Goal: Complete application form

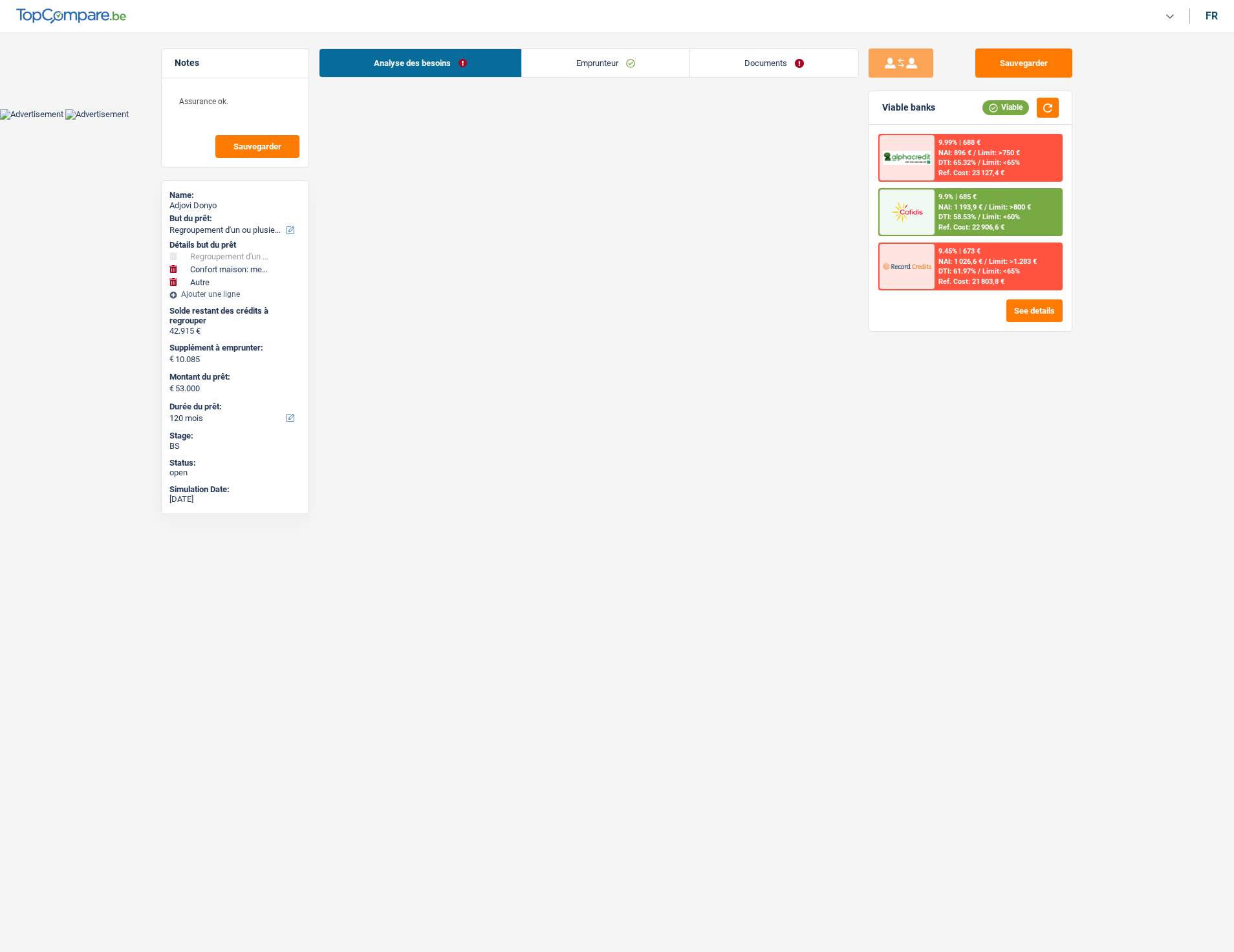
select select "refinancing"
select select "household"
select select "other"
select select "120"
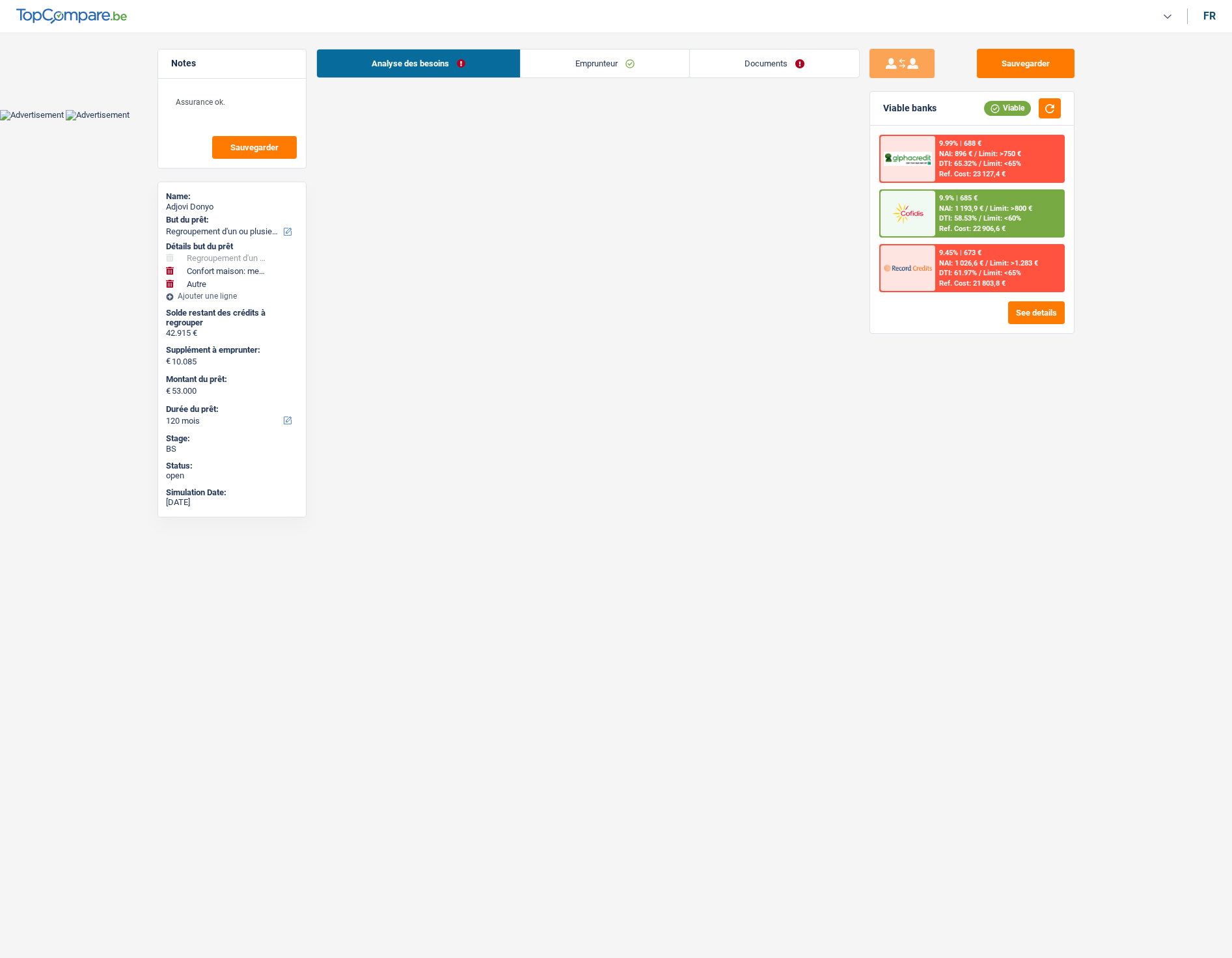
select select "alphacredit"
select select "refinancing"
select select "household"
select select "yes"
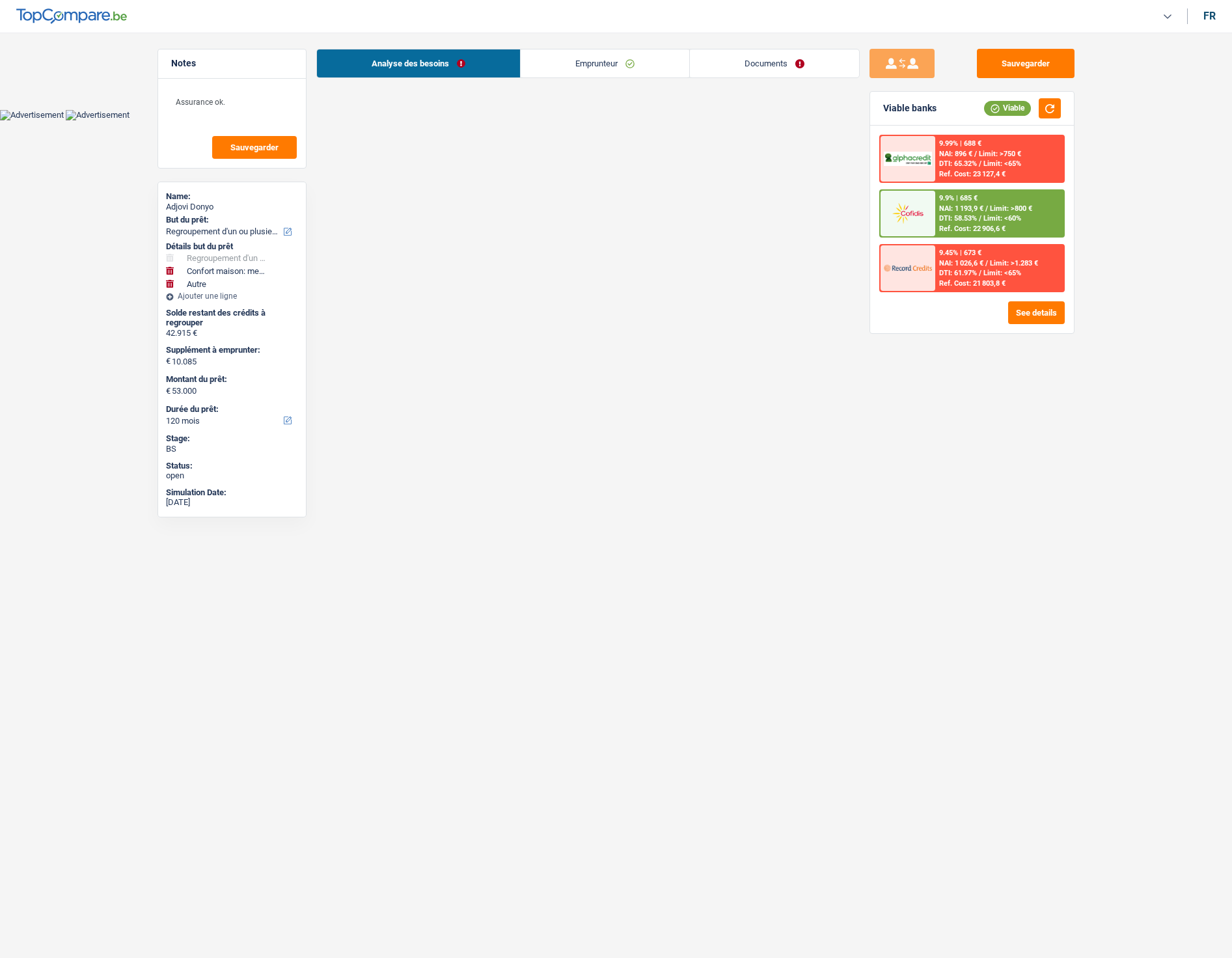
select select "other"
select select "120"
select select "privateEmployee"
select select "netSalary"
select select "mealVouchers"
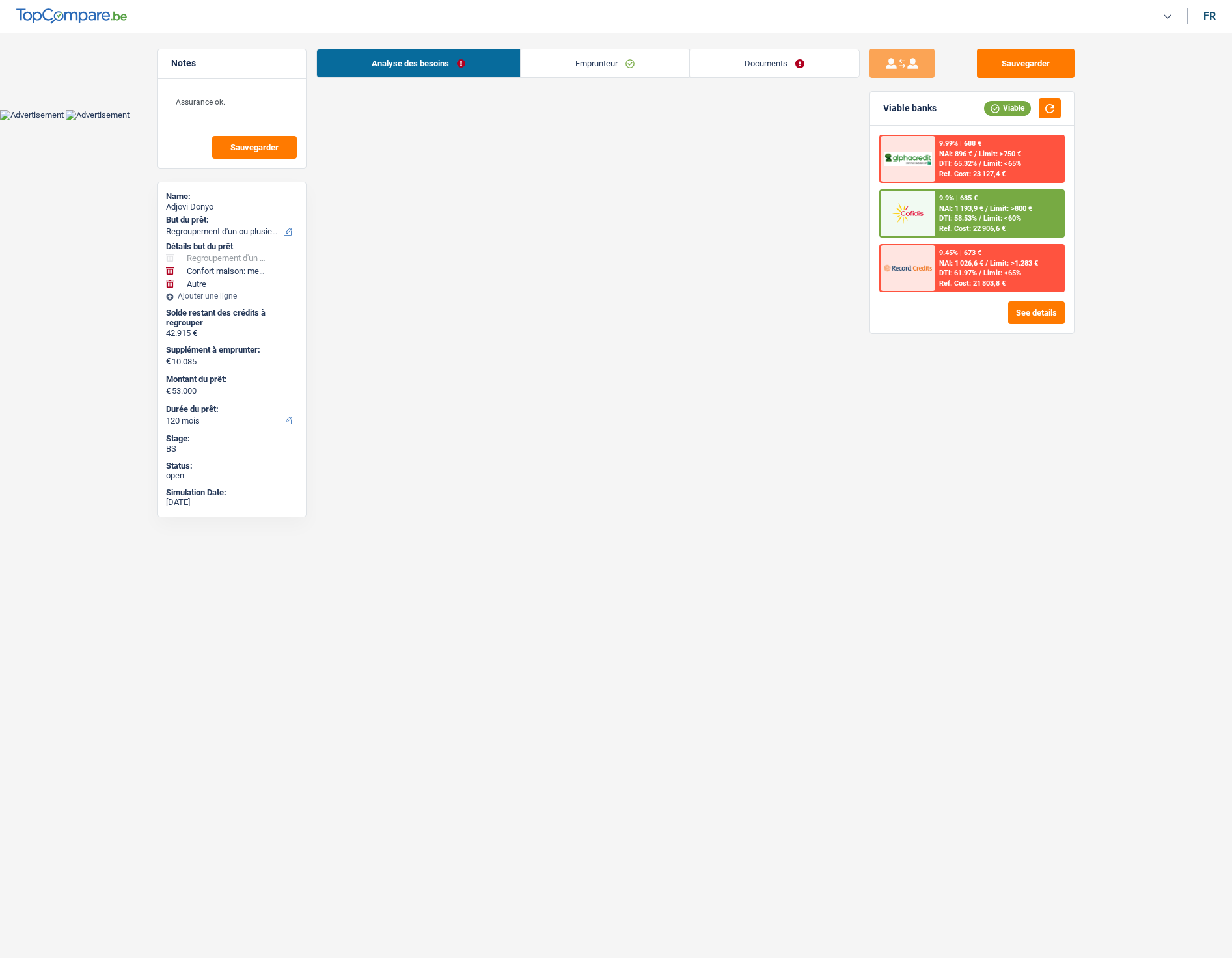
select select "familyAllowances"
select select "ownerWithMortgage"
select select "mortgage"
select select "240"
select select "personalLoan"
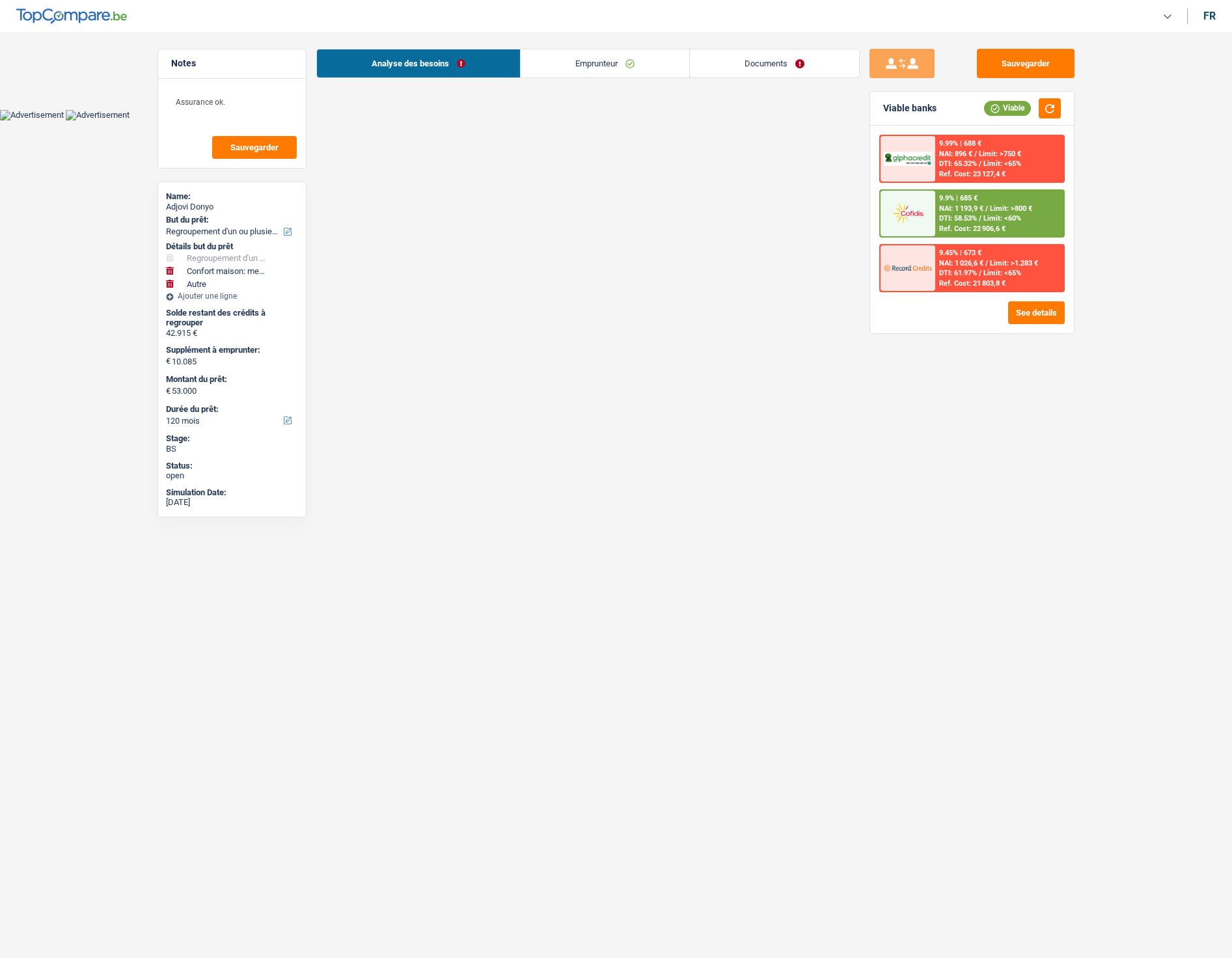
select select "smallWorks"
select select "96"
select select "personalLoan"
select select "other"
select select "48"
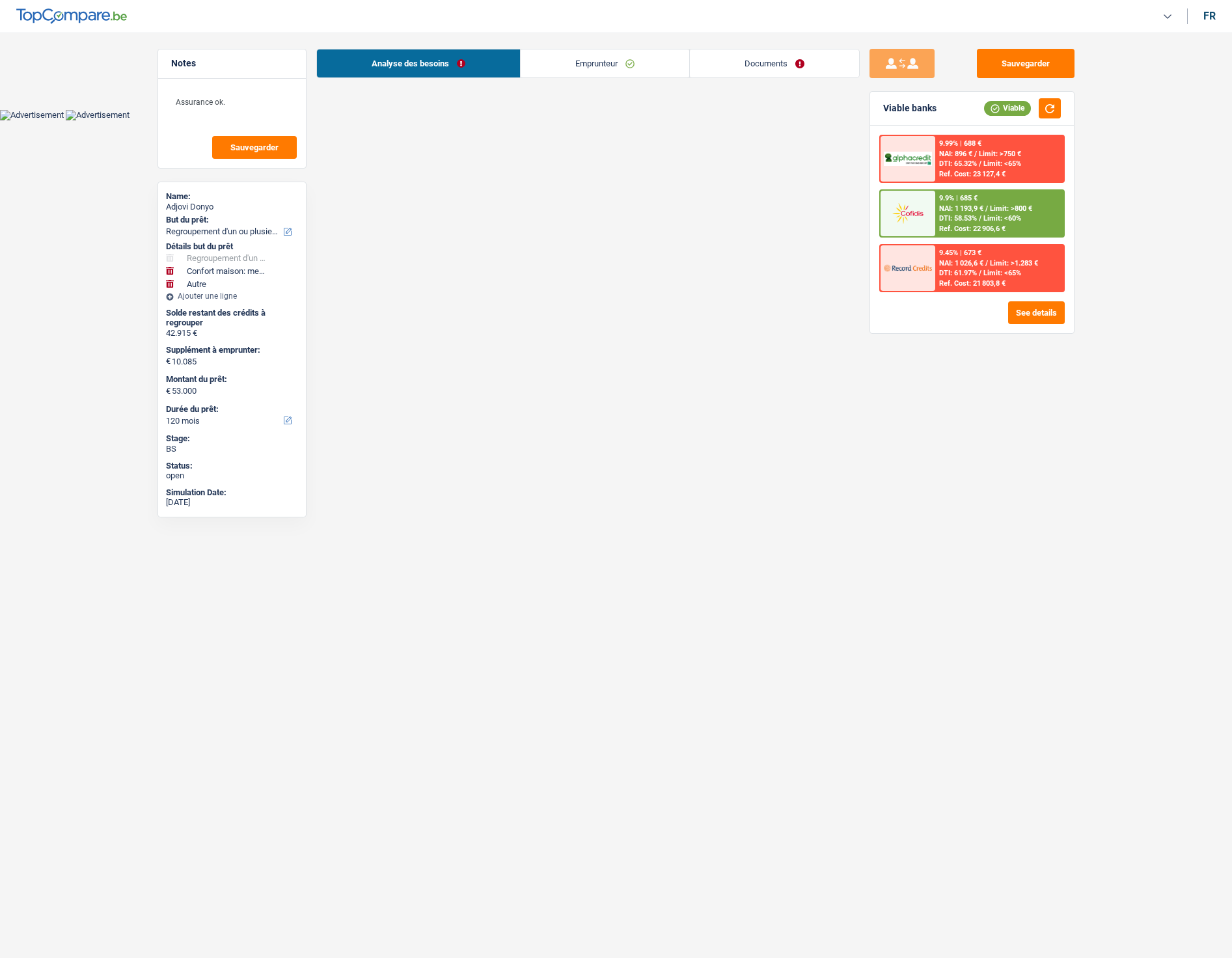
select select "cardOrCredit"
select select "refinancing"
select select "household"
select select "yes"
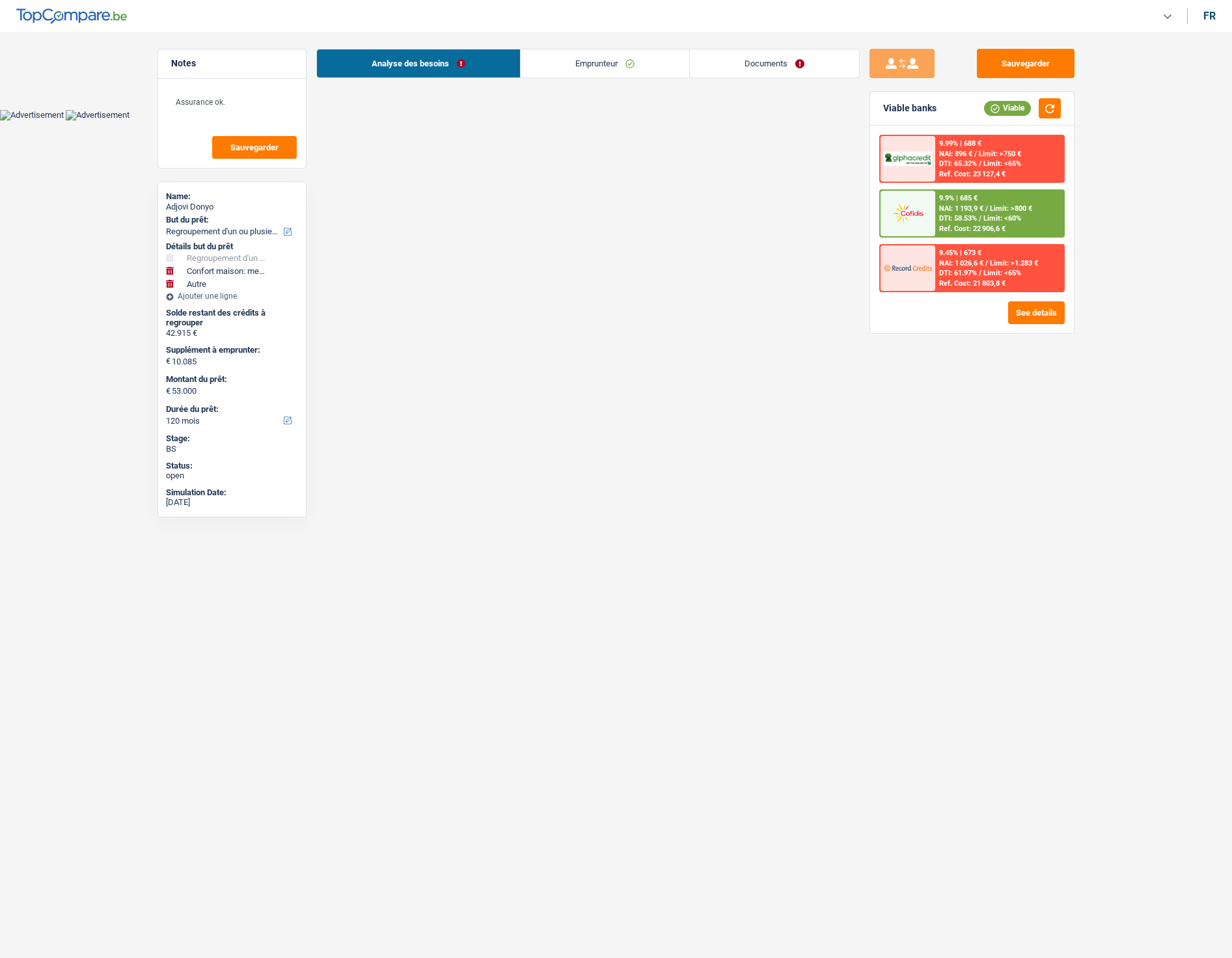
select select "other"
select select "120"
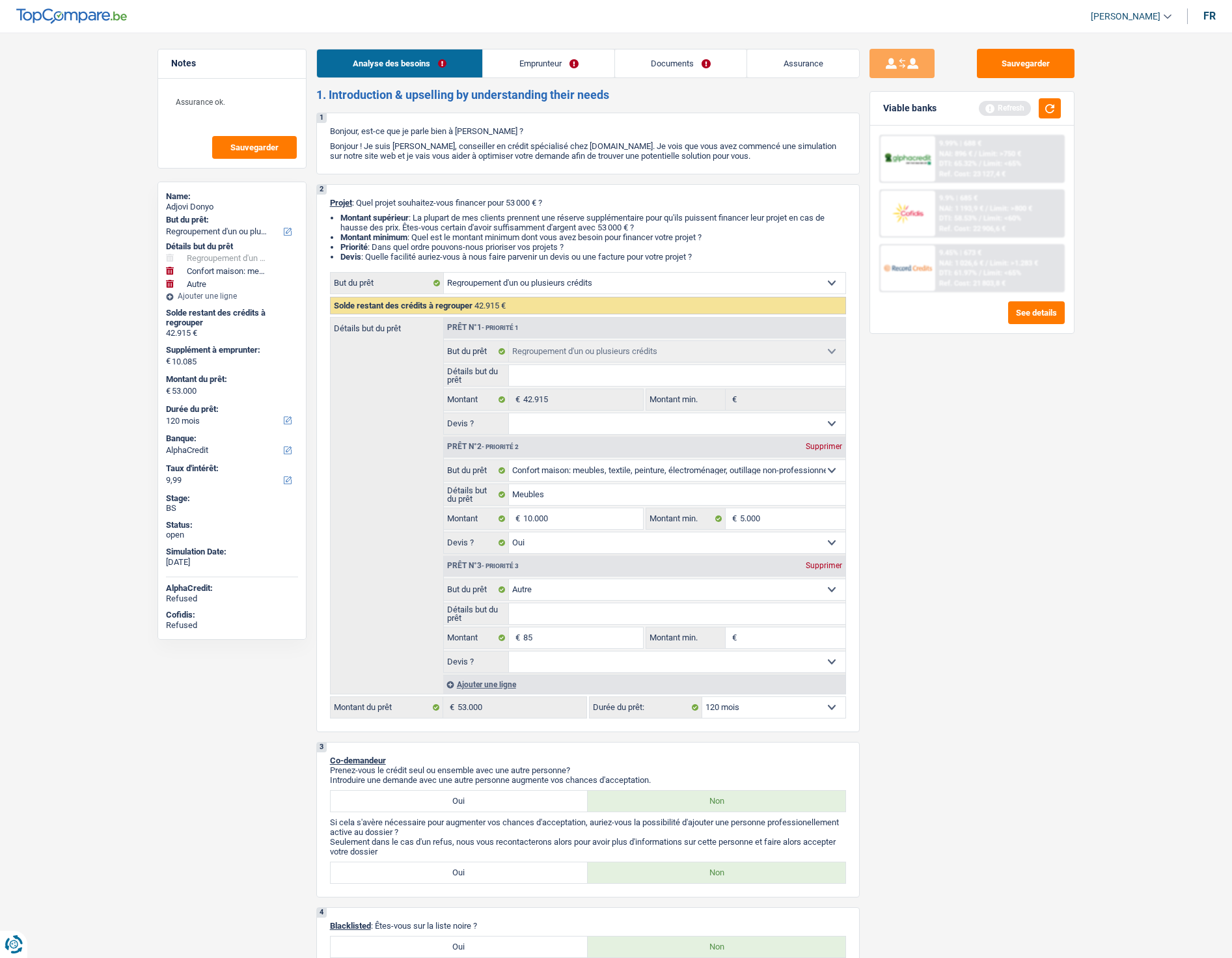
click at [698, 69] on link "Documents" at bounding box center [681, 63] width 132 height 28
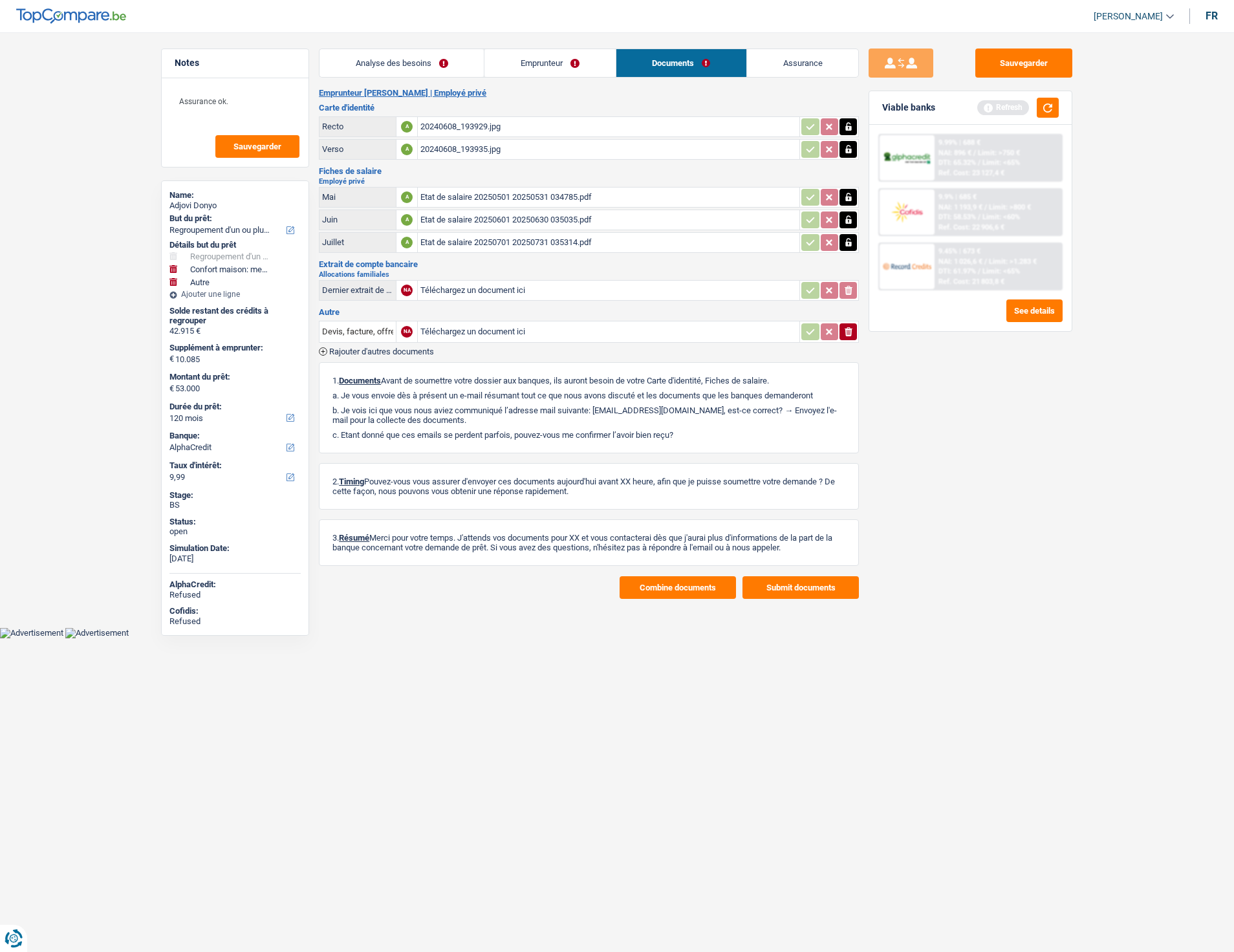
click at [475, 330] on input "Téléchargez un document ici" at bounding box center [608, 331] width 376 height 19
click at [522, 290] on input "Téléchargez un document ici" at bounding box center [608, 290] width 376 height 19
click at [472, 123] on div "20240608_193929.jpg" at bounding box center [608, 126] width 376 height 19
click at [463, 145] on div "20240608_193935.jpg" at bounding box center [608, 149] width 376 height 19
click at [528, 193] on div "Etat de salaire 20250501 20250531 034785.pdf" at bounding box center [608, 197] width 376 height 19
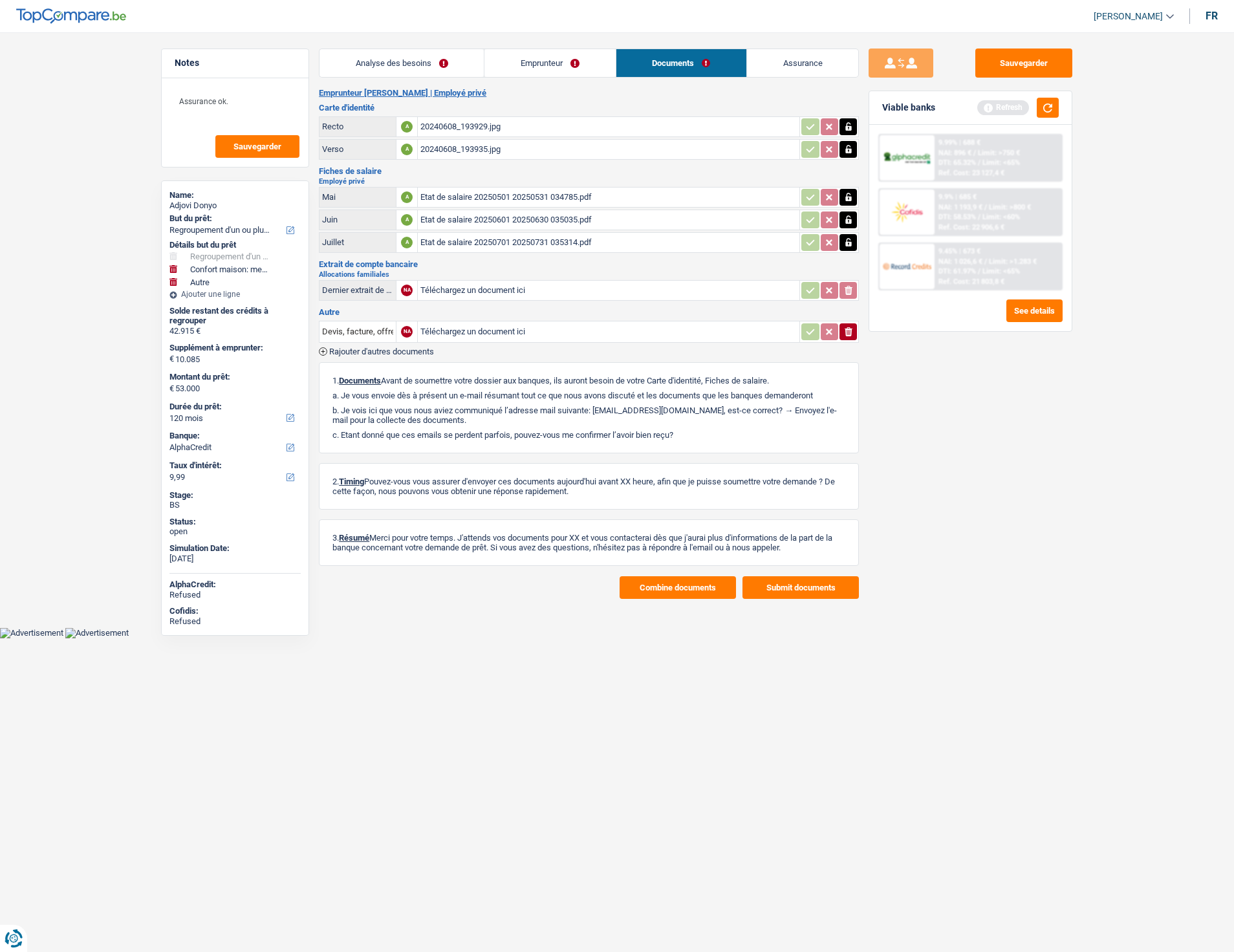
click at [491, 226] on div "Etat de salaire 20250601 20250630 035035.pdf" at bounding box center [608, 219] width 376 height 19
click at [509, 250] on div "Etat de salaire 20250701 20250731 035314.pdf" at bounding box center [608, 242] width 376 height 19
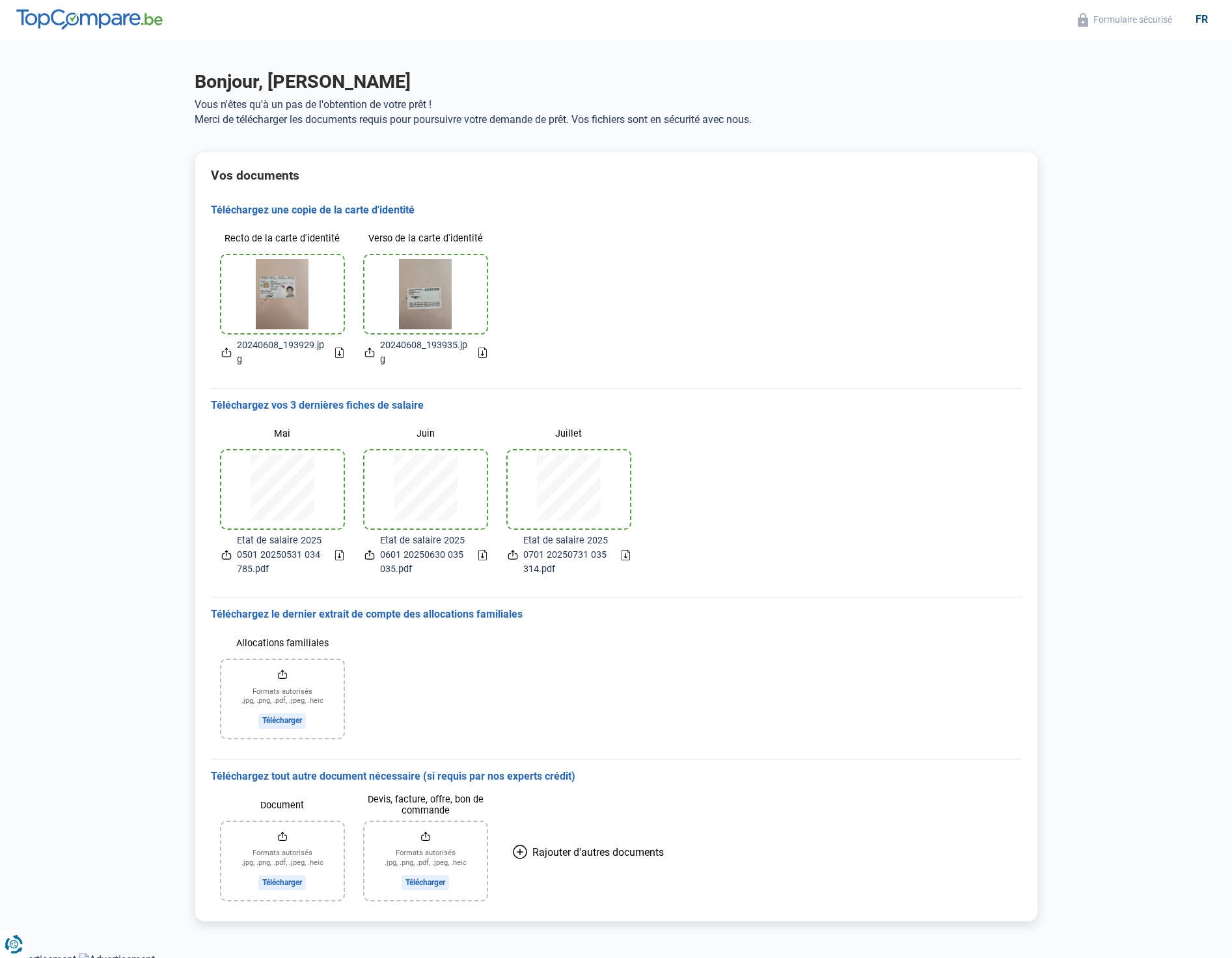
scroll to position [7, 0]
